Goal: Task Accomplishment & Management: Manage account settings

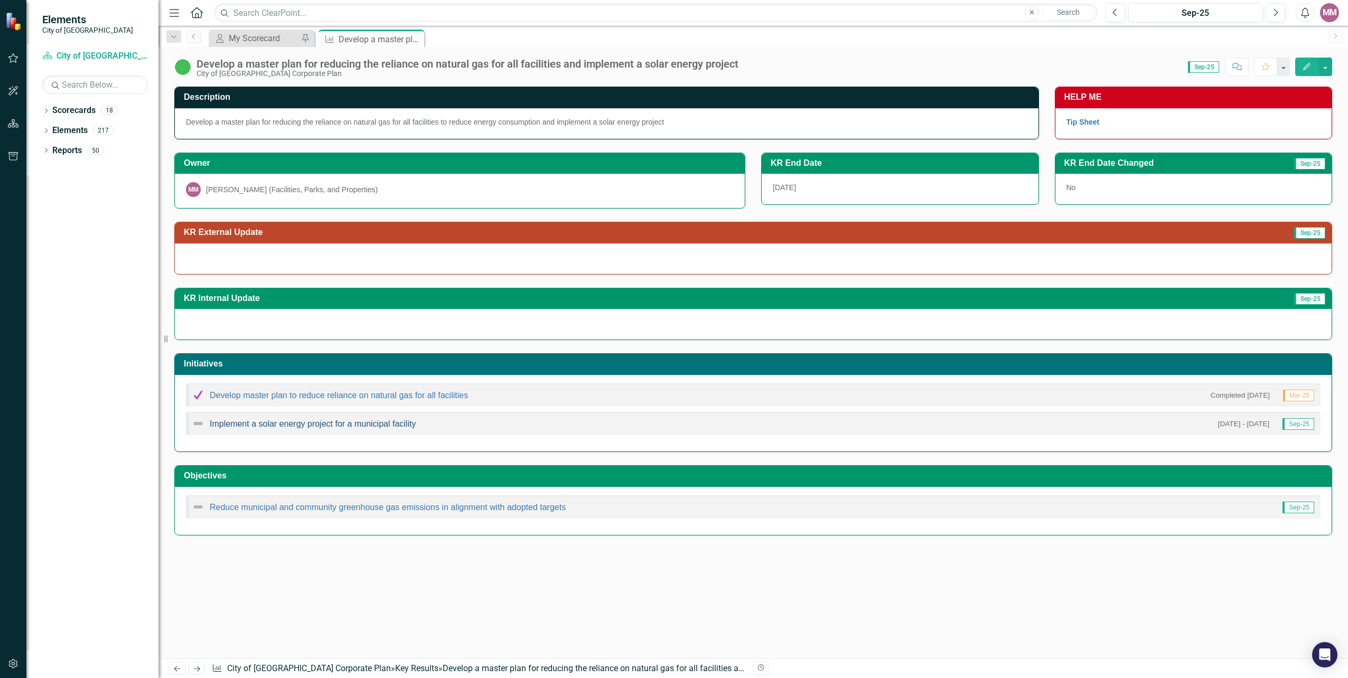
click at [279, 425] on link "Implement a solar energy project for a municipal facility" at bounding box center [313, 423] width 206 height 9
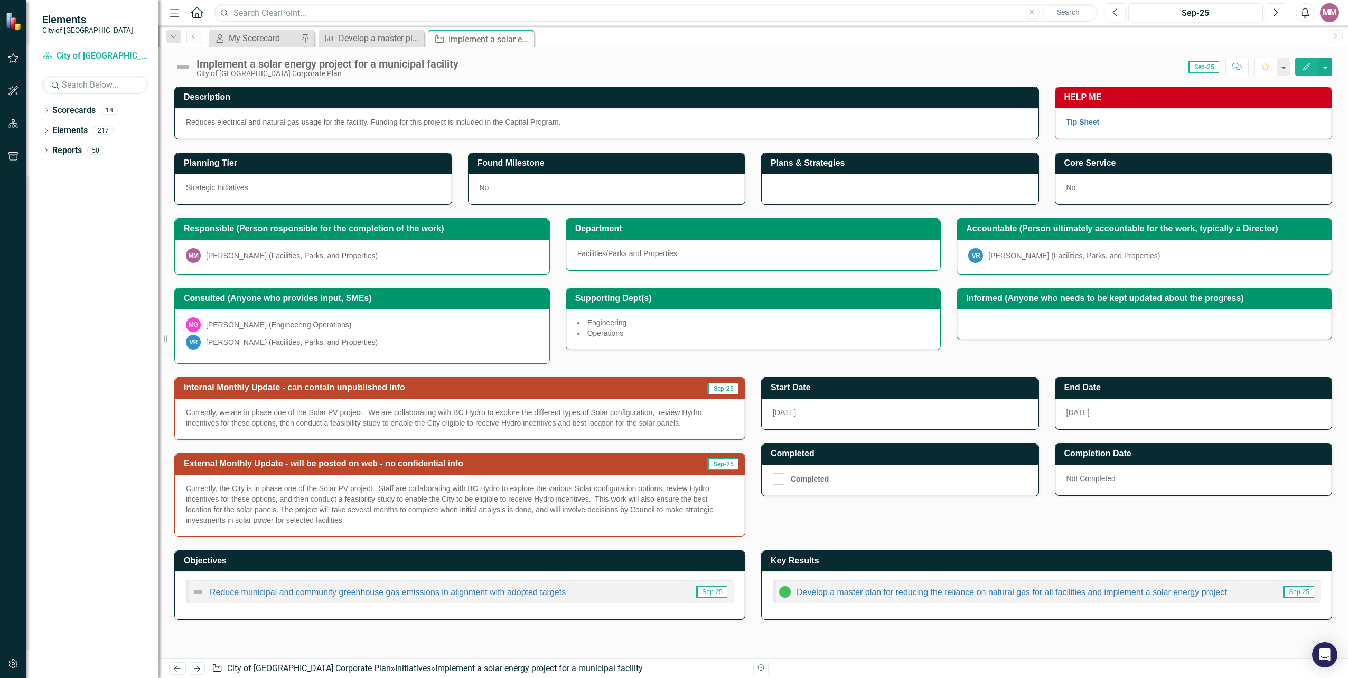
click at [1278, 13] on icon "Next" at bounding box center [1276, 13] width 6 height 10
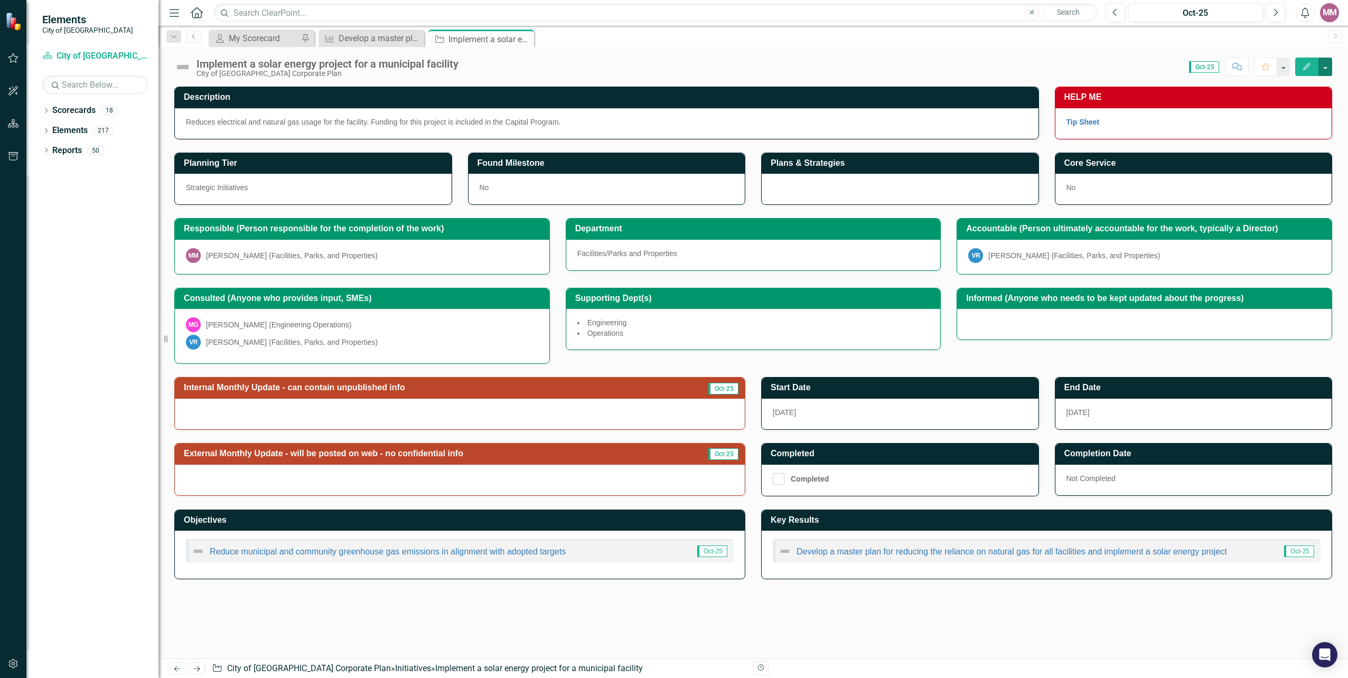
click at [1327, 64] on button "button" at bounding box center [1326, 67] width 14 height 18
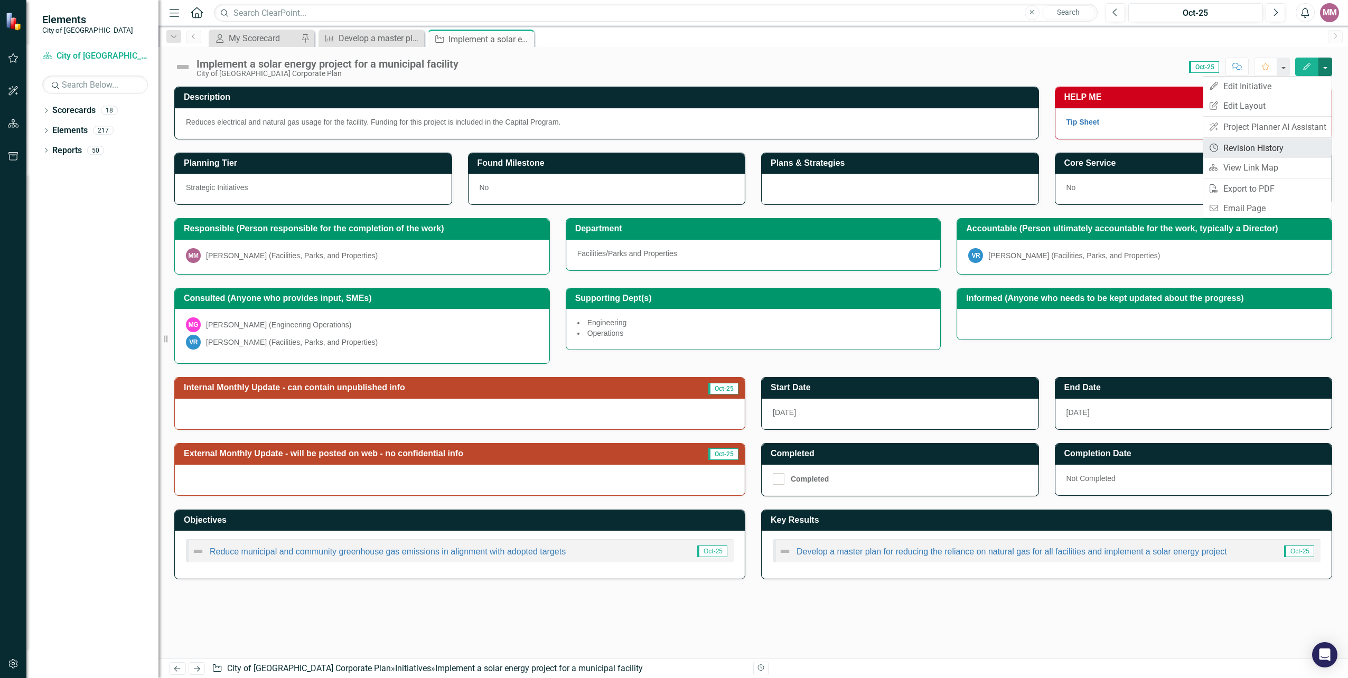
click at [1245, 145] on link "Revision History Revision History" at bounding box center [1268, 148] width 128 height 20
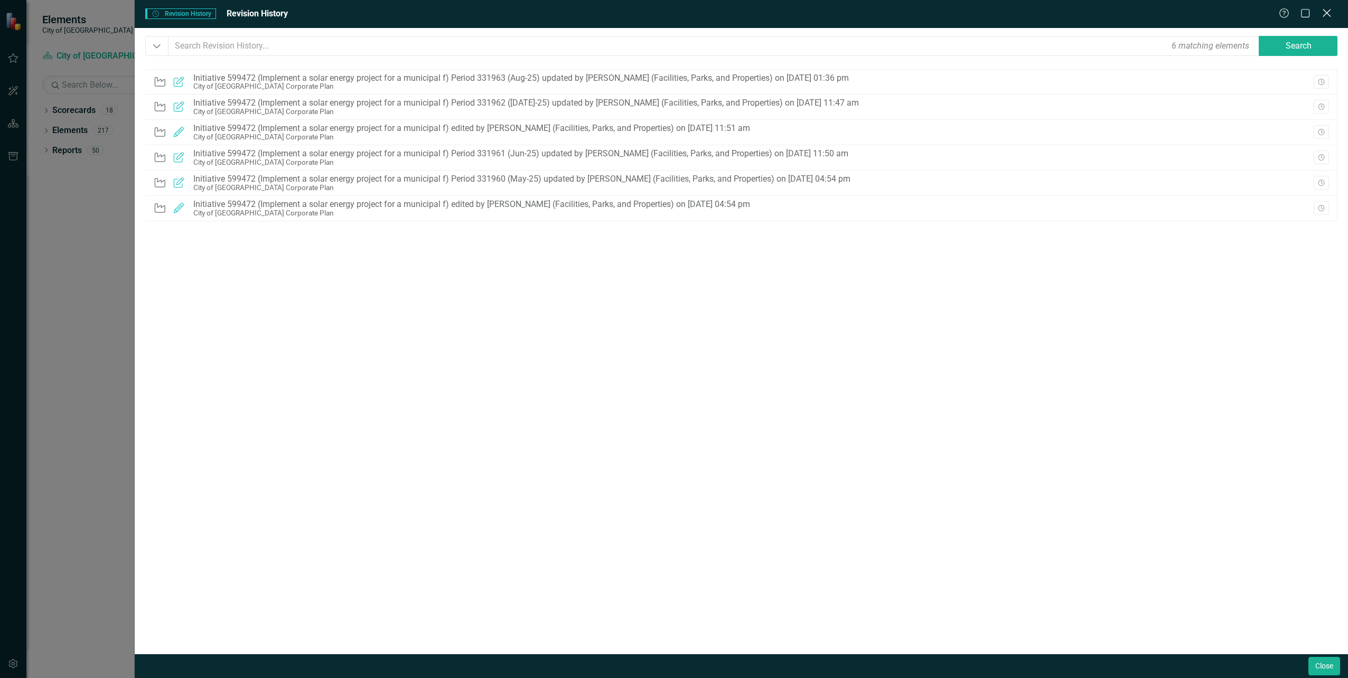
click at [1326, 15] on icon at bounding box center [1327, 13] width 8 height 8
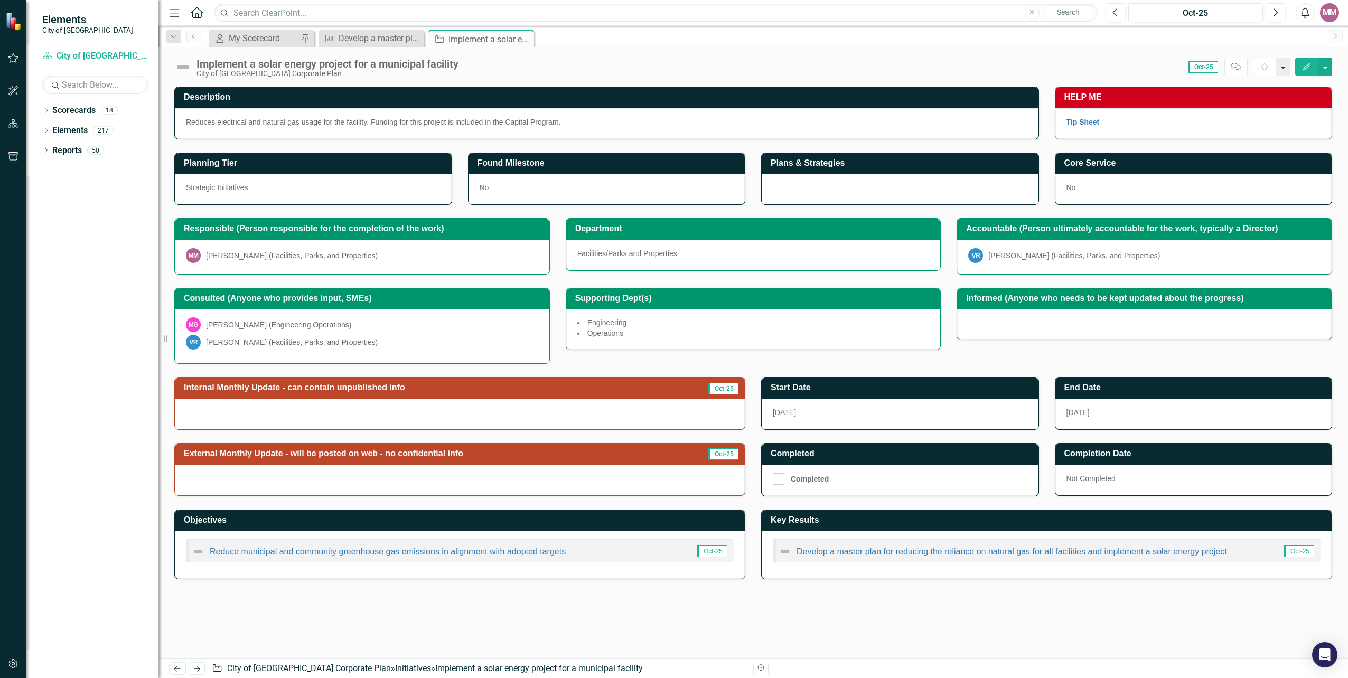
click at [1286, 66] on button "button" at bounding box center [1283, 67] width 14 height 18
click at [1307, 66] on icon "Edit" at bounding box center [1307, 66] width 10 height 7
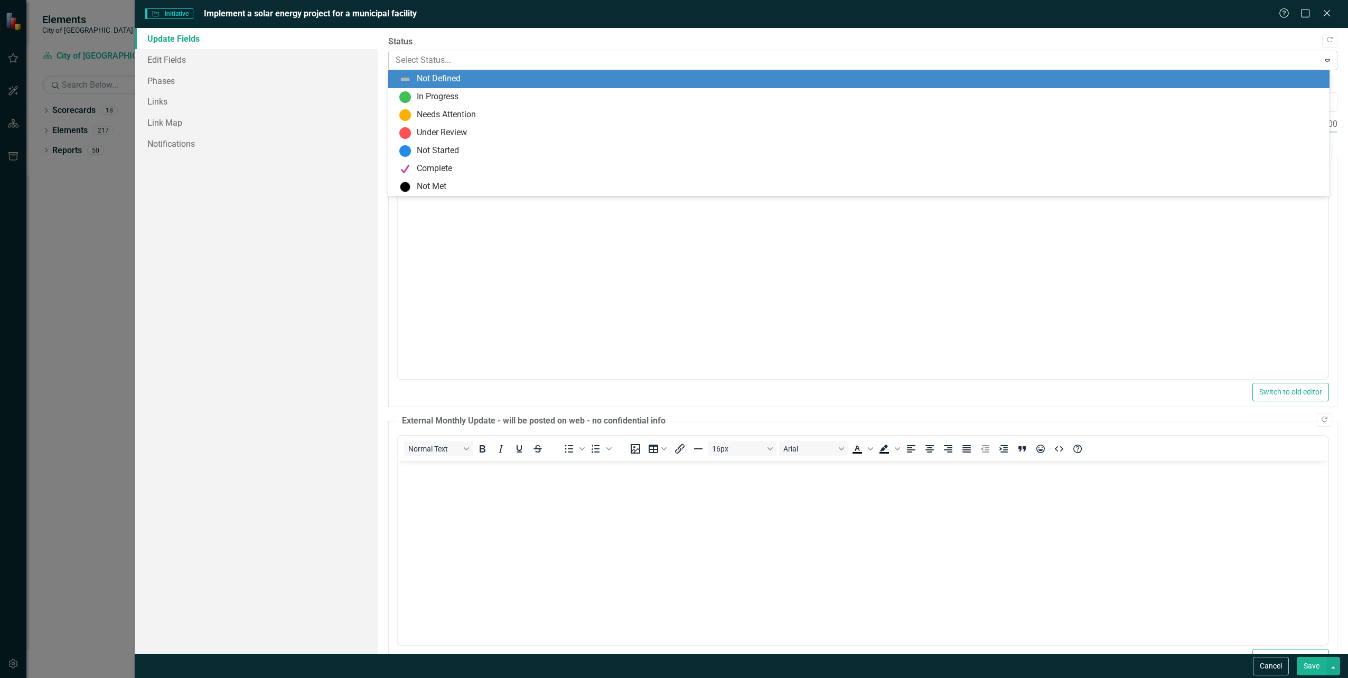
click at [1322, 58] on icon "Expand" at bounding box center [1327, 60] width 11 height 8
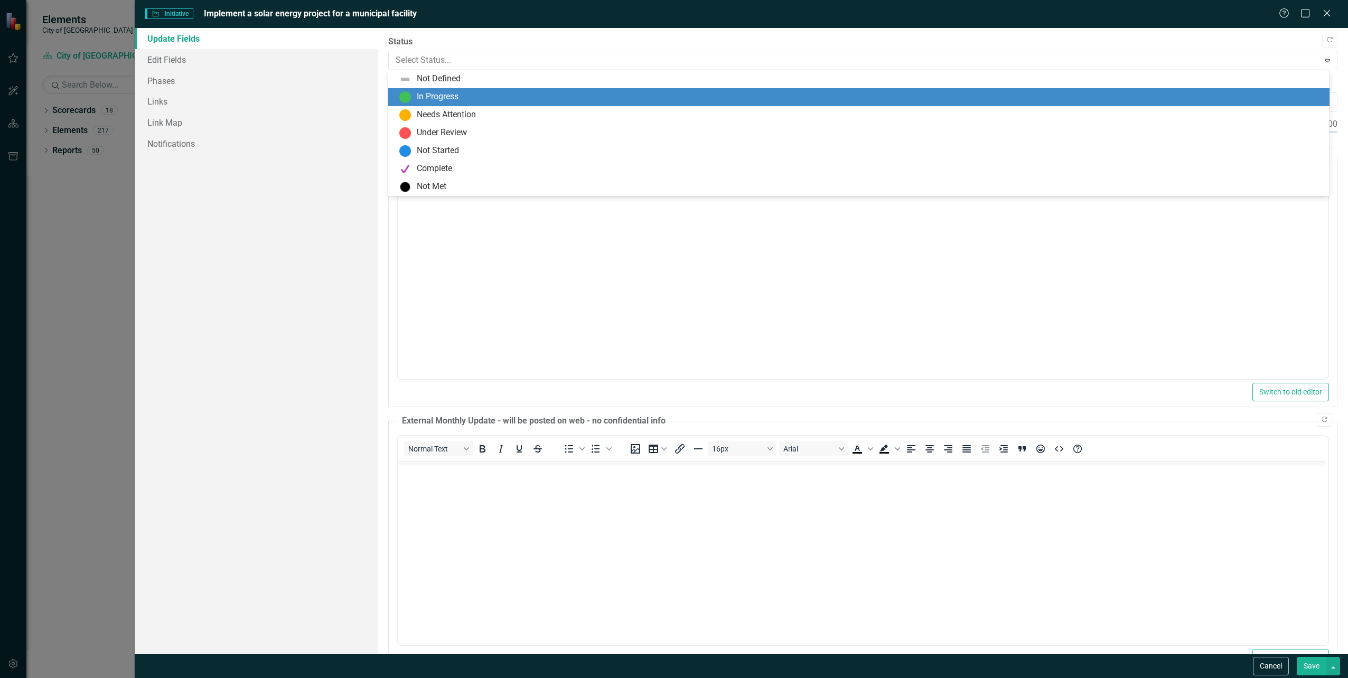
click at [1279, 91] on div "In Progress" at bounding box center [861, 97] width 925 height 13
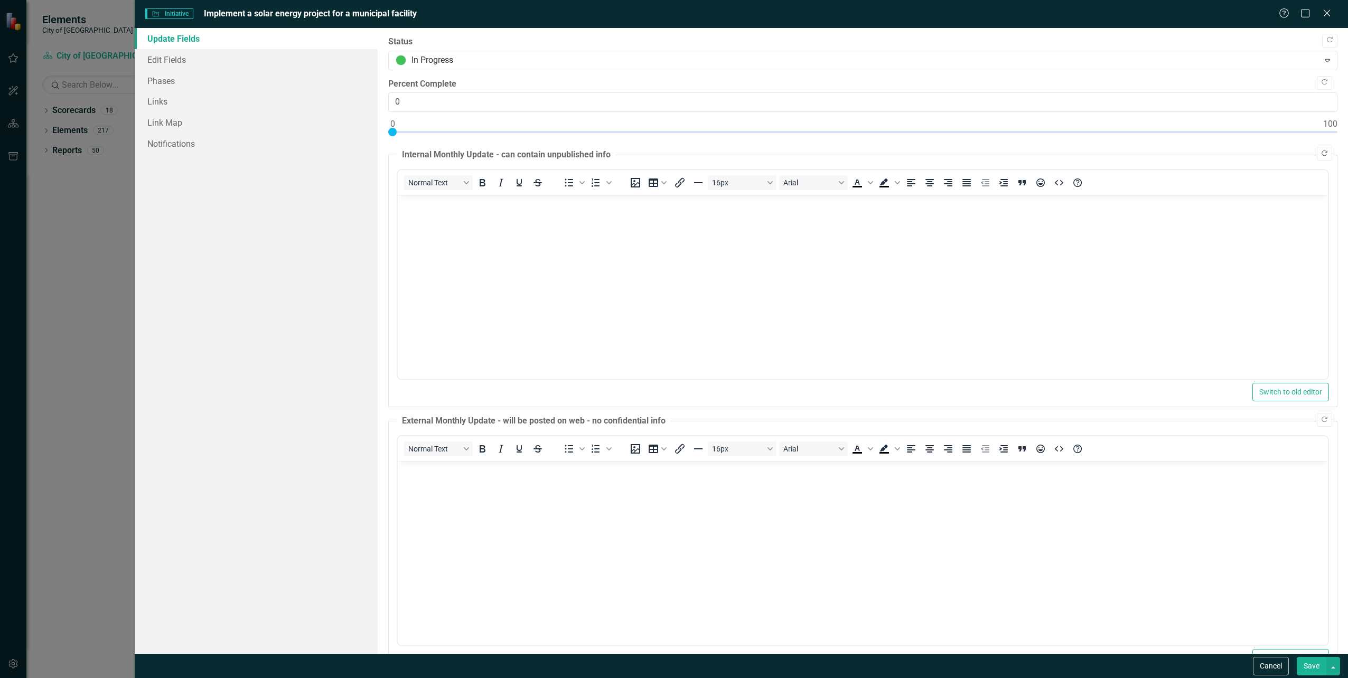
click at [1322, 154] on button "Copy Forward" at bounding box center [1324, 154] width 15 height 14
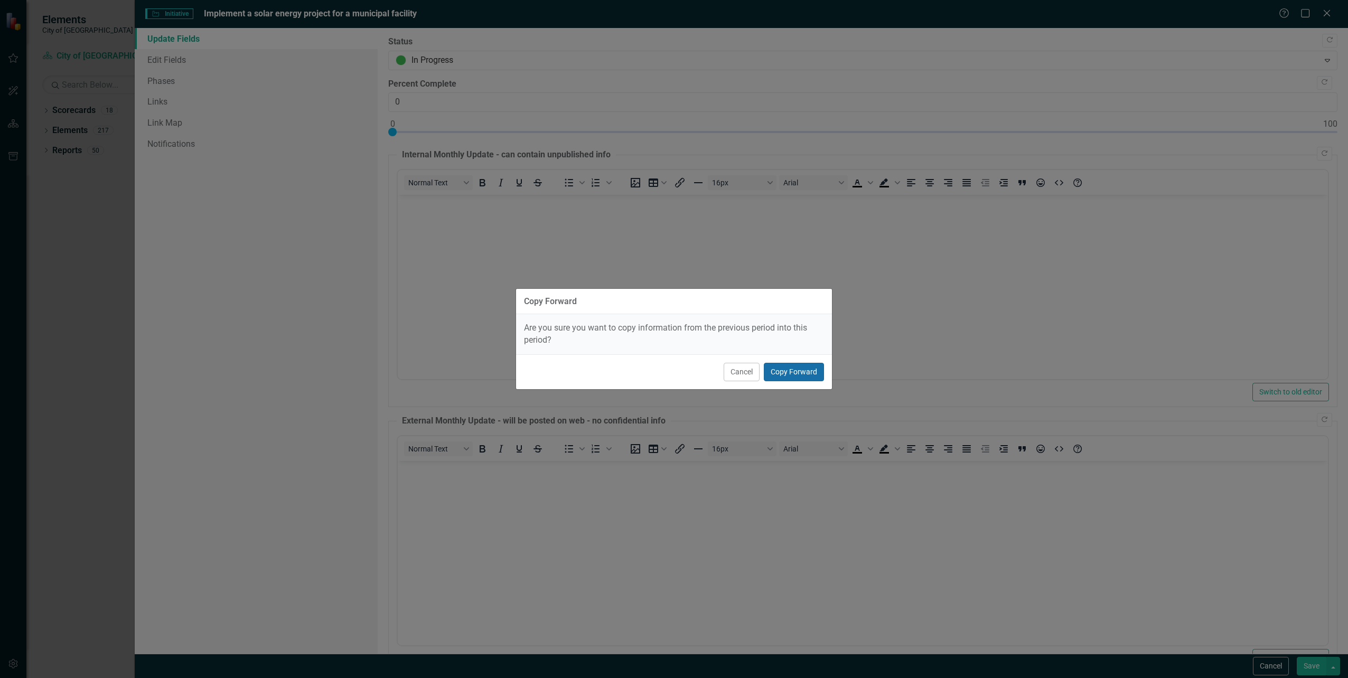
click at [808, 365] on button "Copy Forward" at bounding box center [794, 372] width 60 height 18
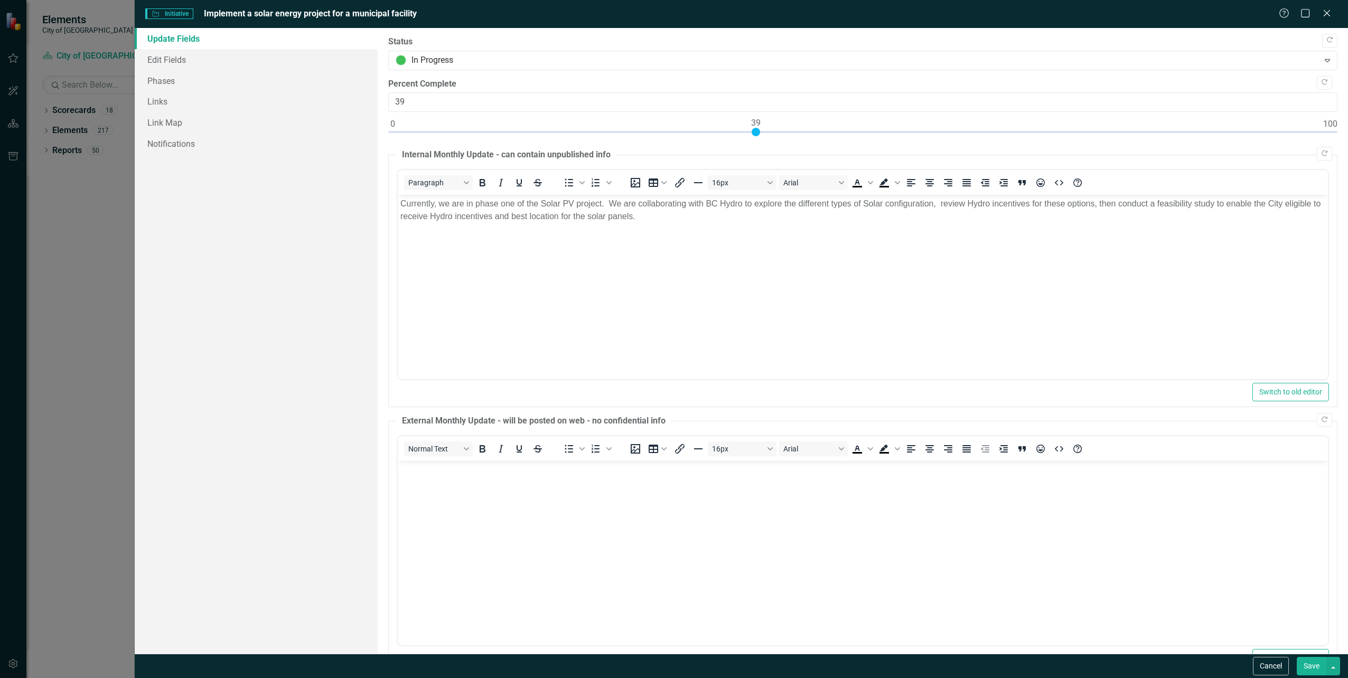
type input "40"
drag, startPoint x: 390, startPoint y: 126, endPoint x: 760, endPoint y: 147, distance: 370.9
click at [760, 147] on div "Copy Forward Status In Progress Expand Copy Forward Percent Complete 40 Copy Fo…" at bounding box center [862, 355] width 949 height 638
click at [1313, 667] on button "Save" at bounding box center [1312, 666] width 30 height 18
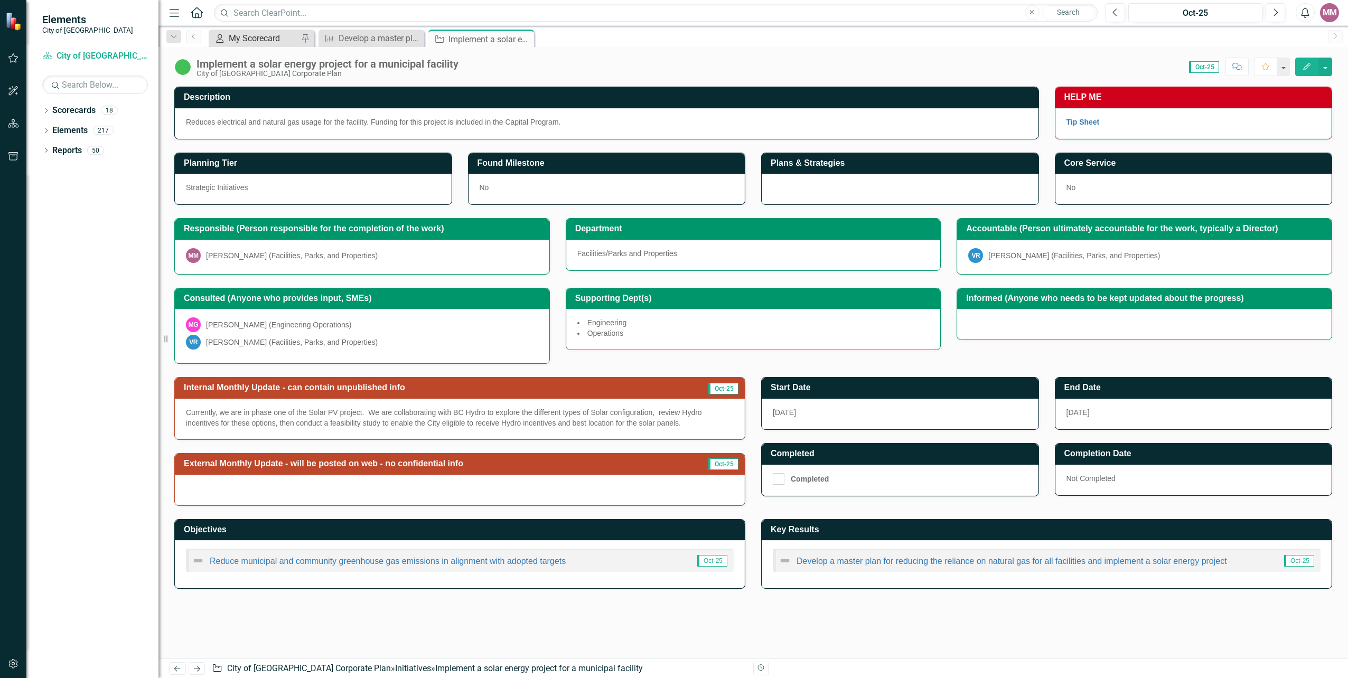
click at [245, 33] on div "My Scorecard" at bounding box center [264, 38] width 70 height 13
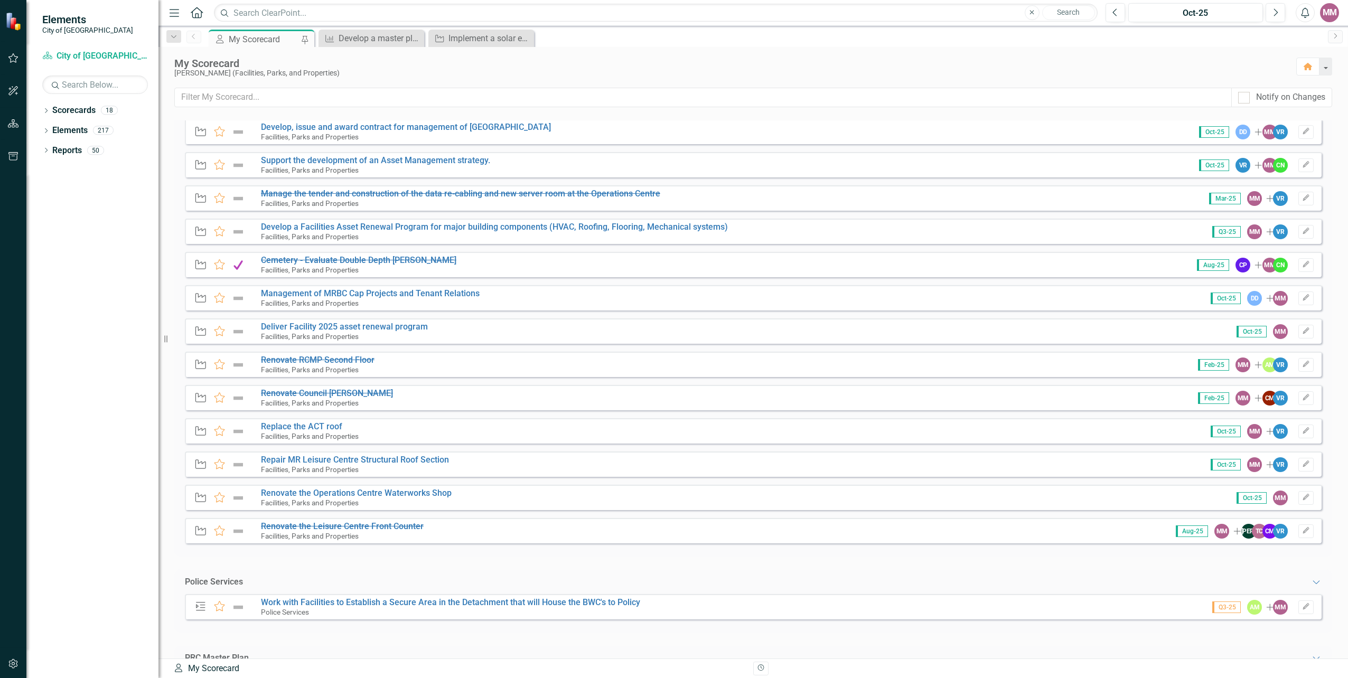
scroll to position [423, 0]
